Goal: Transaction & Acquisition: Download file/media

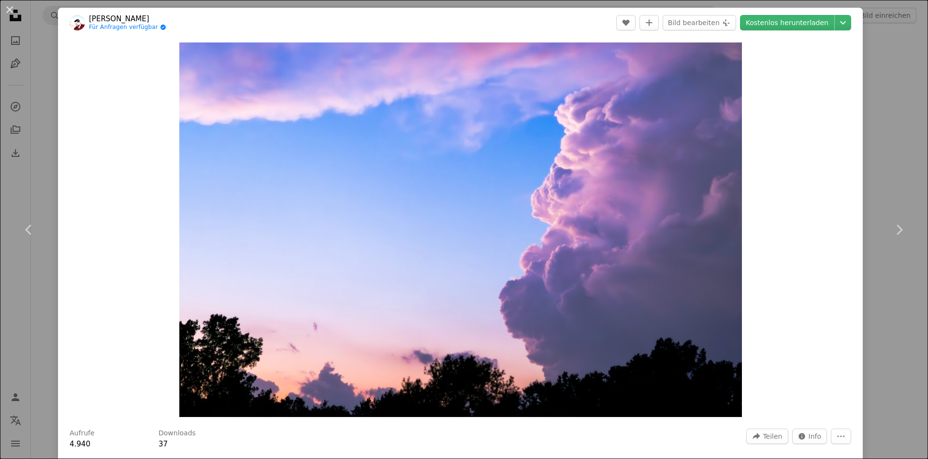
scroll to position [3966, 0]
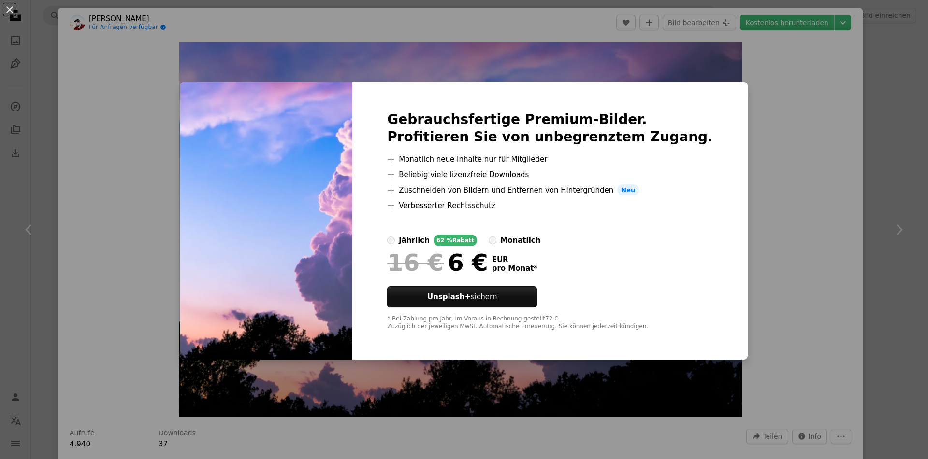
click at [722, 33] on div "An X shape Gebrauchsfertige Premium-Bilder. Profitieren Sie von unbegrenztem Zu…" at bounding box center [464, 229] width 928 height 459
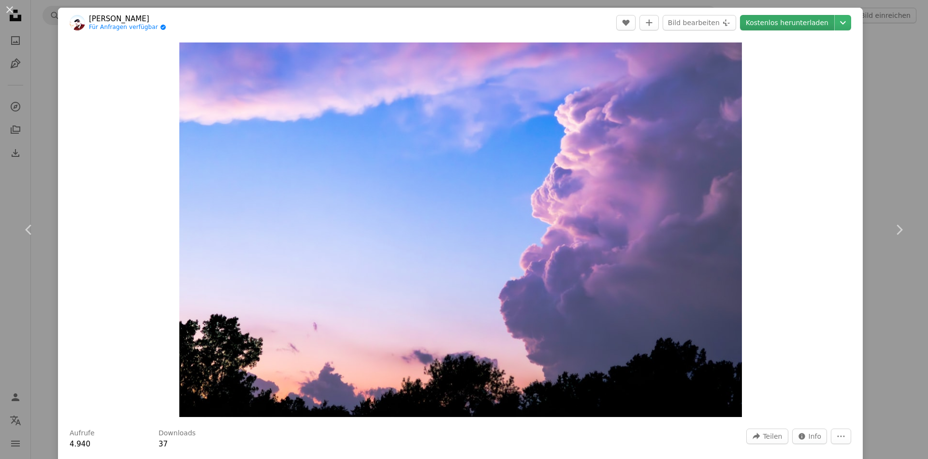
click at [831, 17] on link "Kostenlos herunterladen" at bounding box center [787, 22] width 94 height 15
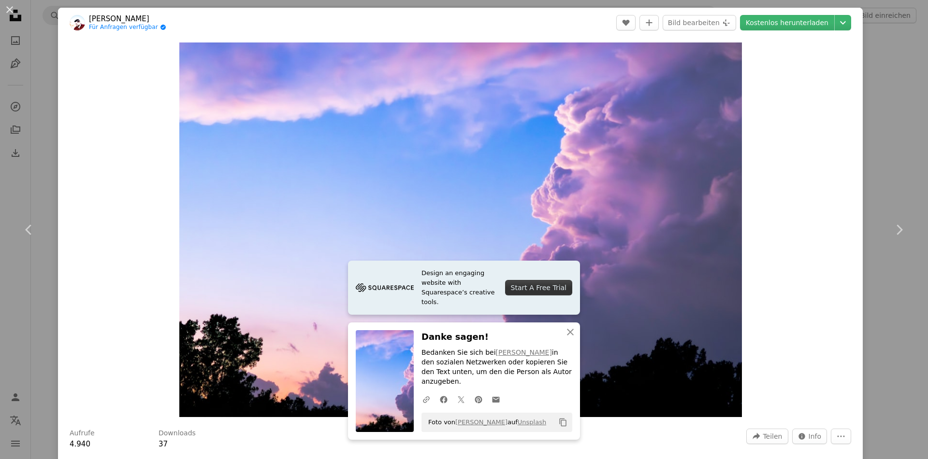
click at [27, 0] on div "An X shape Chevron left Chevron right [PERSON_NAME] Für Anfragen verfügbar A ch…" at bounding box center [464, 229] width 928 height 459
